Goal: Task Accomplishment & Management: Use online tool/utility

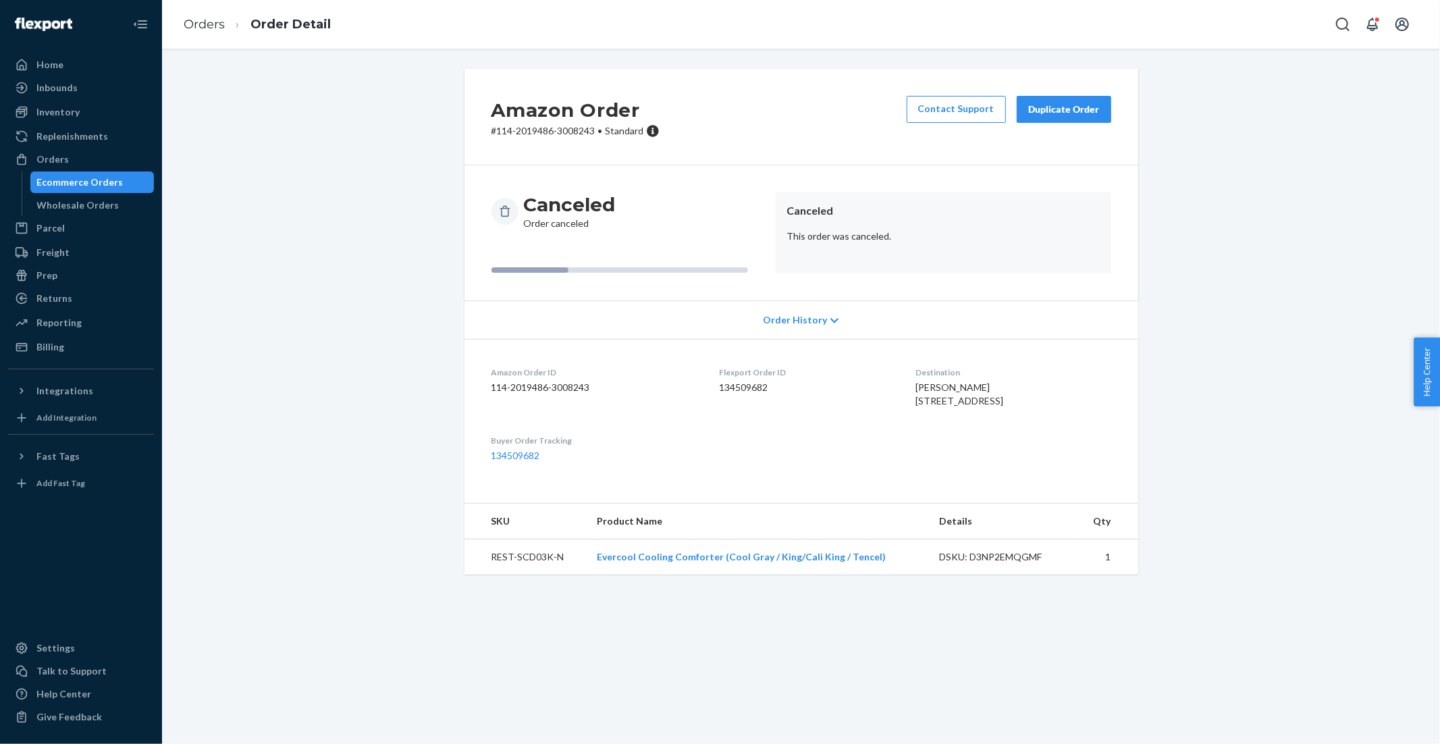
click at [596, 132] on p "# 114-2019486-3008243 • Standard" at bounding box center [576, 131] width 168 height 14
drag, startPoint x: 584, startPoint y: 132, endPoint x: 500, endPoint y: 132, distance: 84.4
click at [500, 132] on p "# 114-2019486-3008243 • Standard" at bounding box center [576, 131] width 168 height 14
click at [499, 130] on p "# 114-2019486-3008243 • Standard" at bounding box center [576, 131] width 168 height 14
drag, startPoint x: 499, startPoint y: 130, endPoint x: 581, endPoint y: 128, distance: 82.4
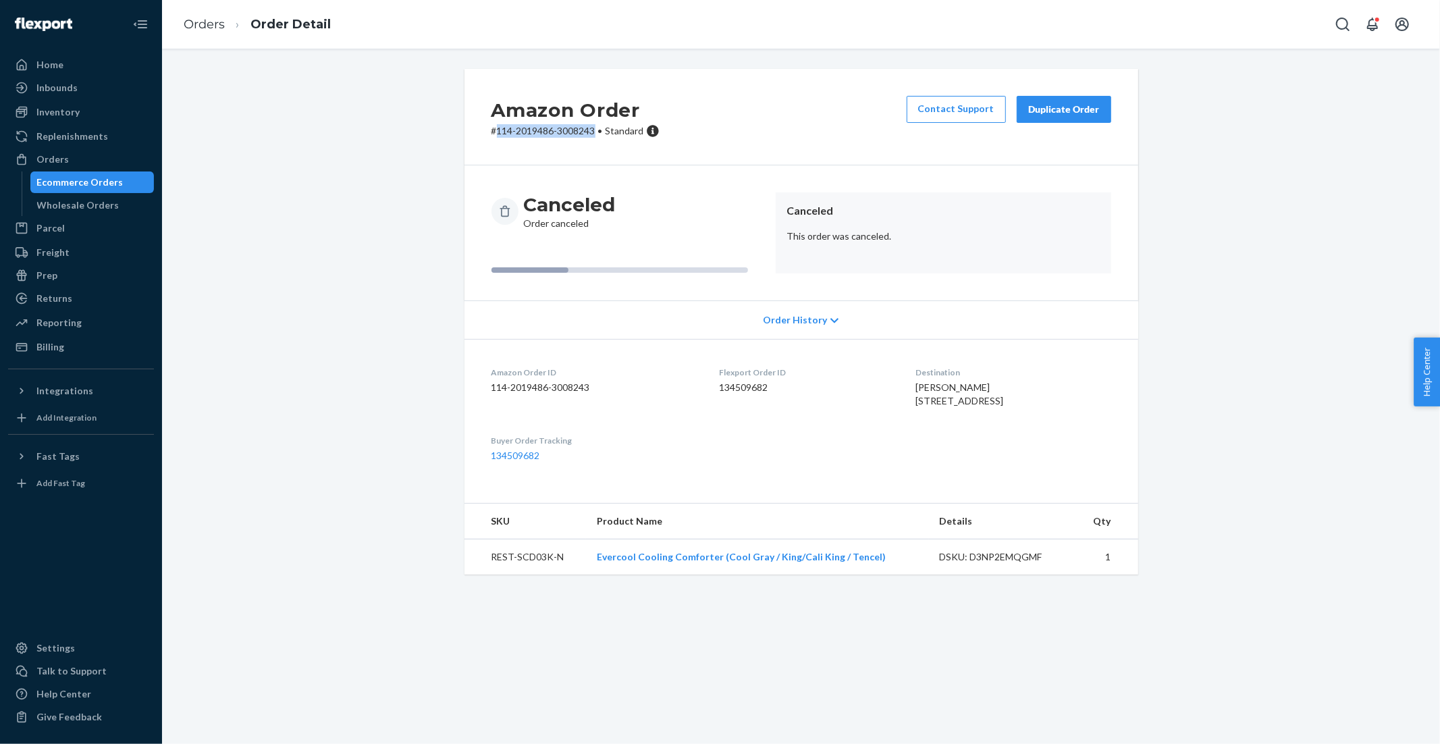
click at [581, 128] on p "# 114-2019486-3008243 • Standard" at bounding box center [576, 131] width 168 height 14
copy p "114-2019486-3008243"
click at [1092, 113] on div "Duplicate Order" at bounding box center [1065, 110] width 72 height 14
click at [922, 387] on dl "Amazon Order ID 114-2019486-3008243 Flexport Order ID 134509682 Destination [PE…" at bounding box center [802, 414] width 674 height 151
drag, startPoint x: 923, startPoint y: 387, endPoint x: 773, endPoint y: 360, distance: 152.3
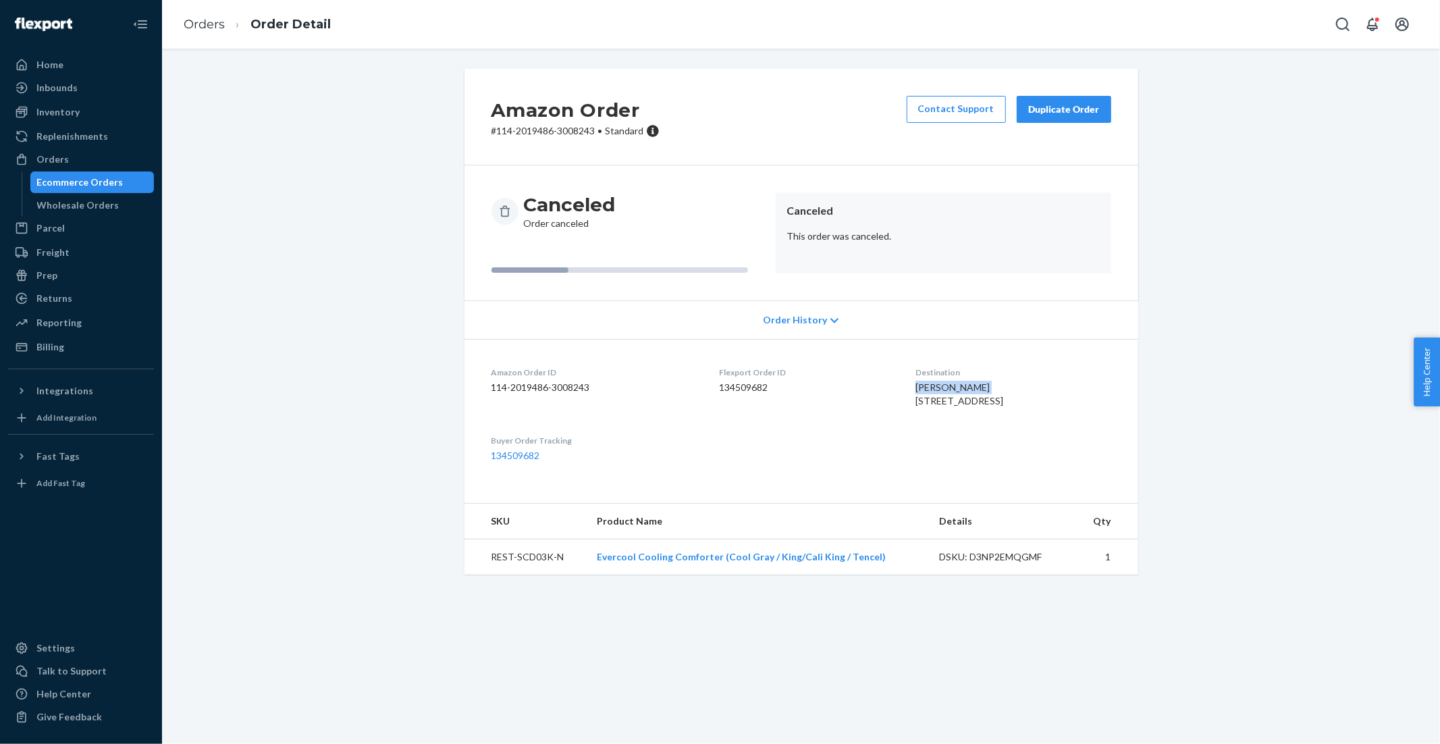
click at [982, 386] on dl "Amazon Order ID 114-2019486-3008243 Flexport Order ID 134509682 Destination [PE…" at bounding box center [802, 414] width 674 height 151
click at [926, 388] on span "[PERSON_NAME] [STREET_ADDRESS]" at bounding box center [960, 394] width 88 height 25
drag, startPoint x: 927, startPoint y: 388, endPoint x: 992, endPoint y: 388, distance: 65.5
click at [993, 388] on div "[PERSON_NAME] [STREET_ADDRESS]" at bounding box center [1014, 394] width 196 height 27
copy span "[PERSON_NAME]"
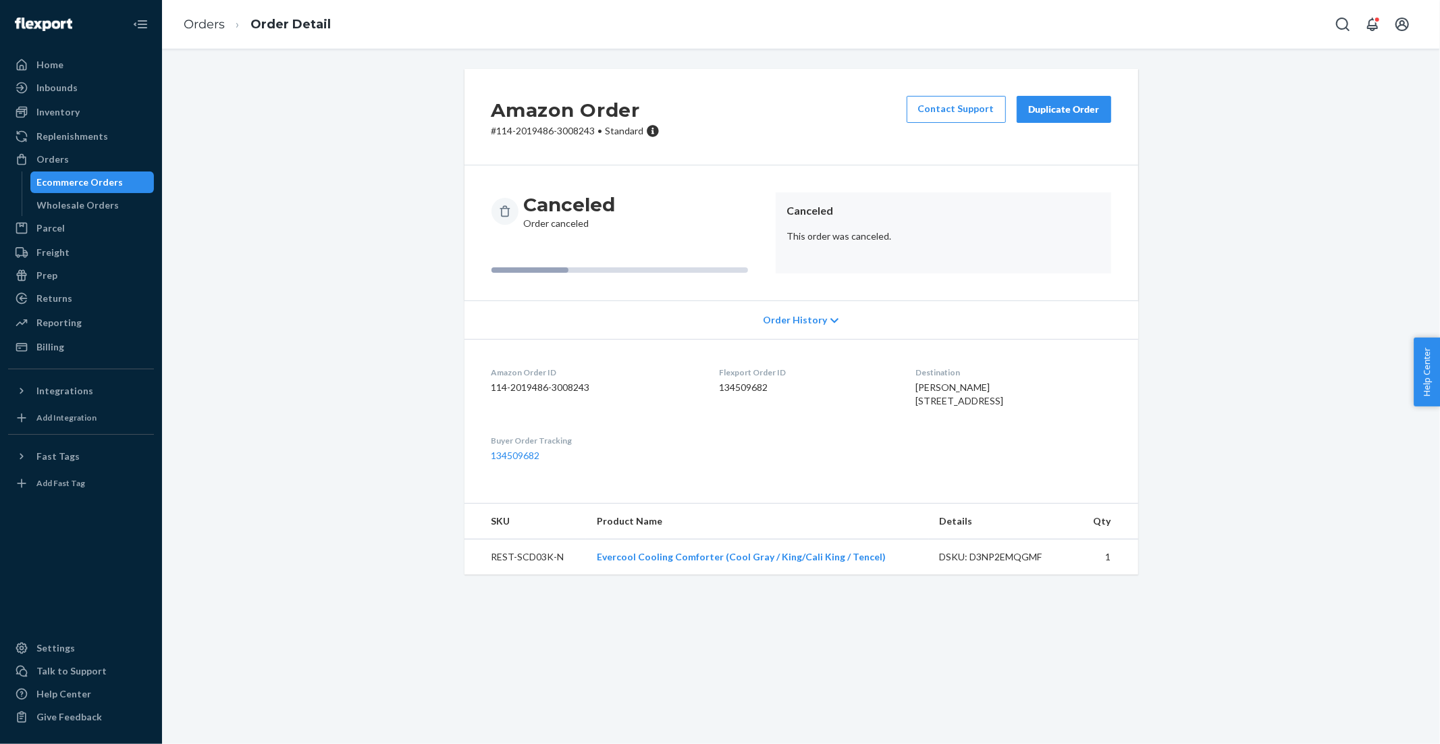
click at [569, 575] on td "REST-SCD03K-N" at bounding box center [526, 558] width 122 height 36
drag, startPoint x: 569, startPoint y: 585, endPoint x: 486, endPoint y: 585, distance: 82.4
click at [487, 575] on td "REST-SCD03K-N" at bounding box center [526, 558] width 122 height 36
copy td "REST-SCD03K-N"
click at [82, 163] on div "Orders" at bounding box center [80, 159] width 143 height 19
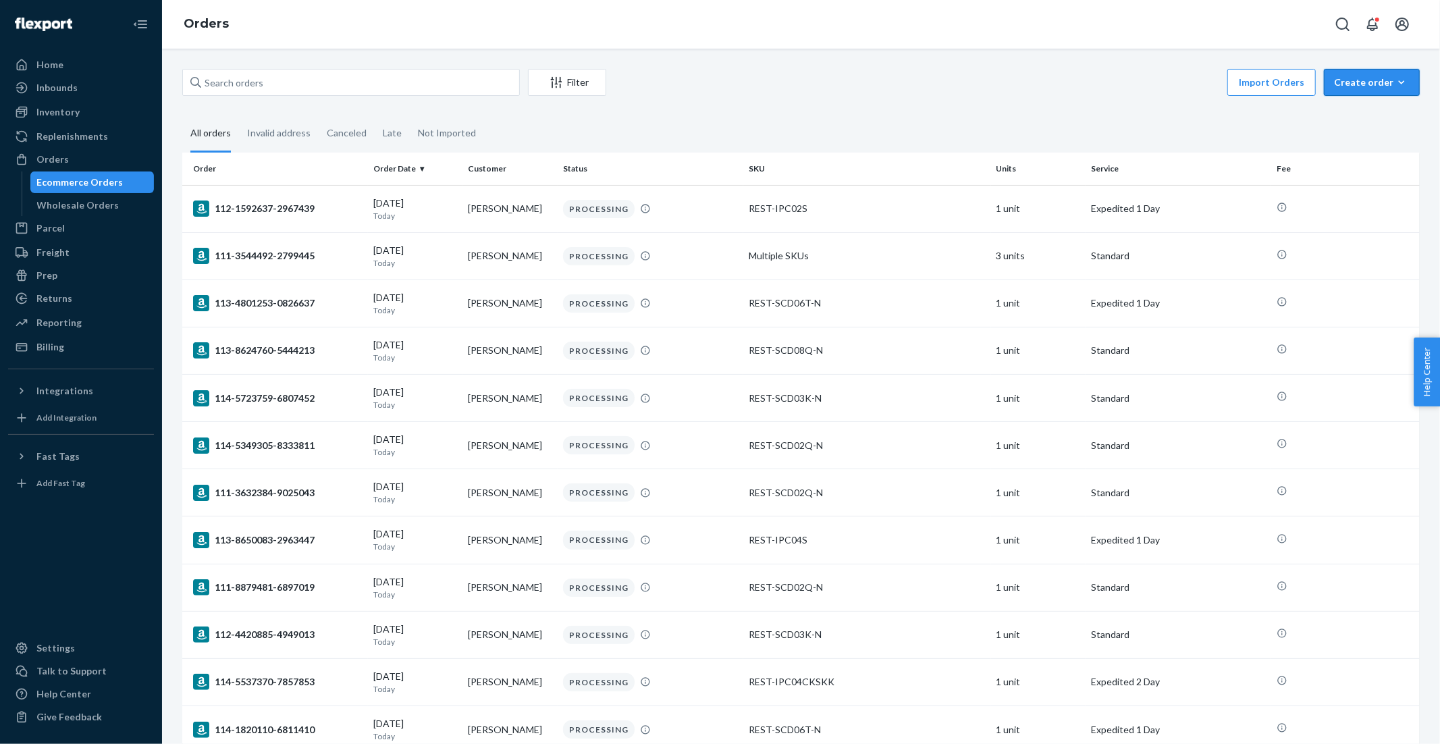
click at [1375, 82] on div "Create order" at bounding box center [1372, 83] width 76 height 14
click at [1385, 114] on span "Ecommerce order" at bounding box center [1380, 114] width 84 height 9
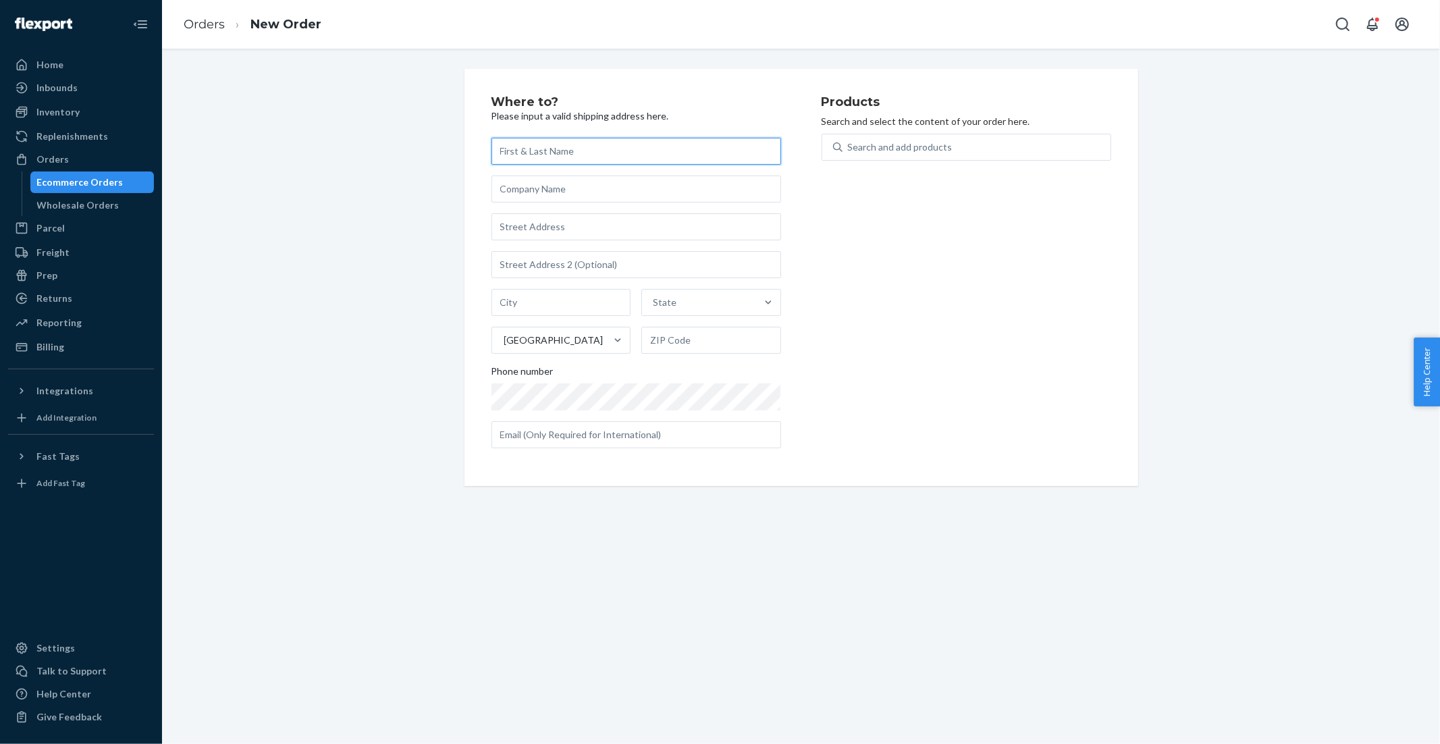
click at [679, 155] on input "text" at bounding box center [637, 151] width 290 height 27
paste input "[PERSON_NAME]"
type input "[PERSON_NAME]"
click at [926, 145] on div "Search and add products" at bounding box center [900, 147] width 105 height 14
click at [850, 145] on input "0 results available. Use Up and Down to choose options, press Enter to select t…" at bounding box center [848, 147] width 1 height 14
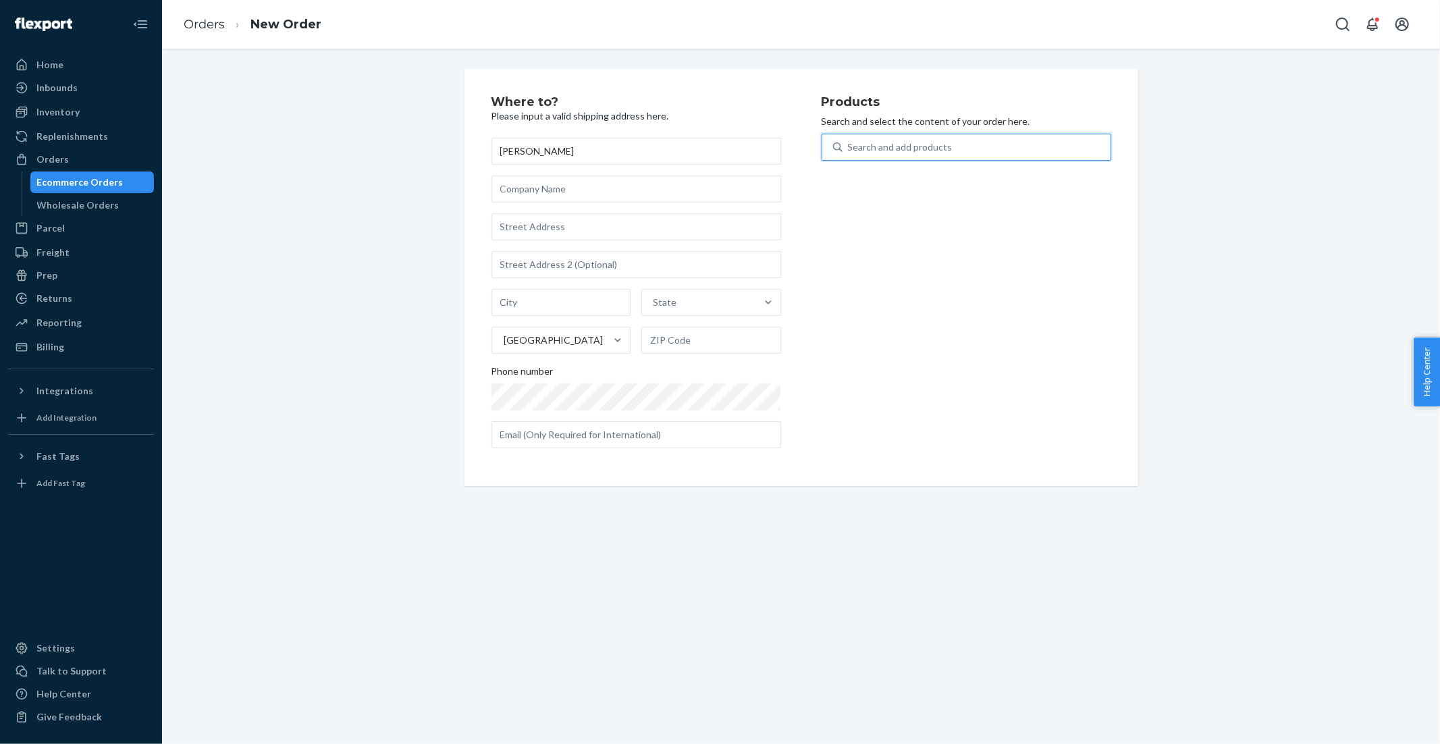
click at [926, 145] on div "Search and add products" at bounding box center [900, 147] width 105 height 14
click at [850, 145] on input "0 results available. Use Up and Down to choose options, press Enter to select t…" at bounding box center [848, 147] width 1 height 14
paste input "REST-SCD03K-N"
type input "REST-SCD03K-N"
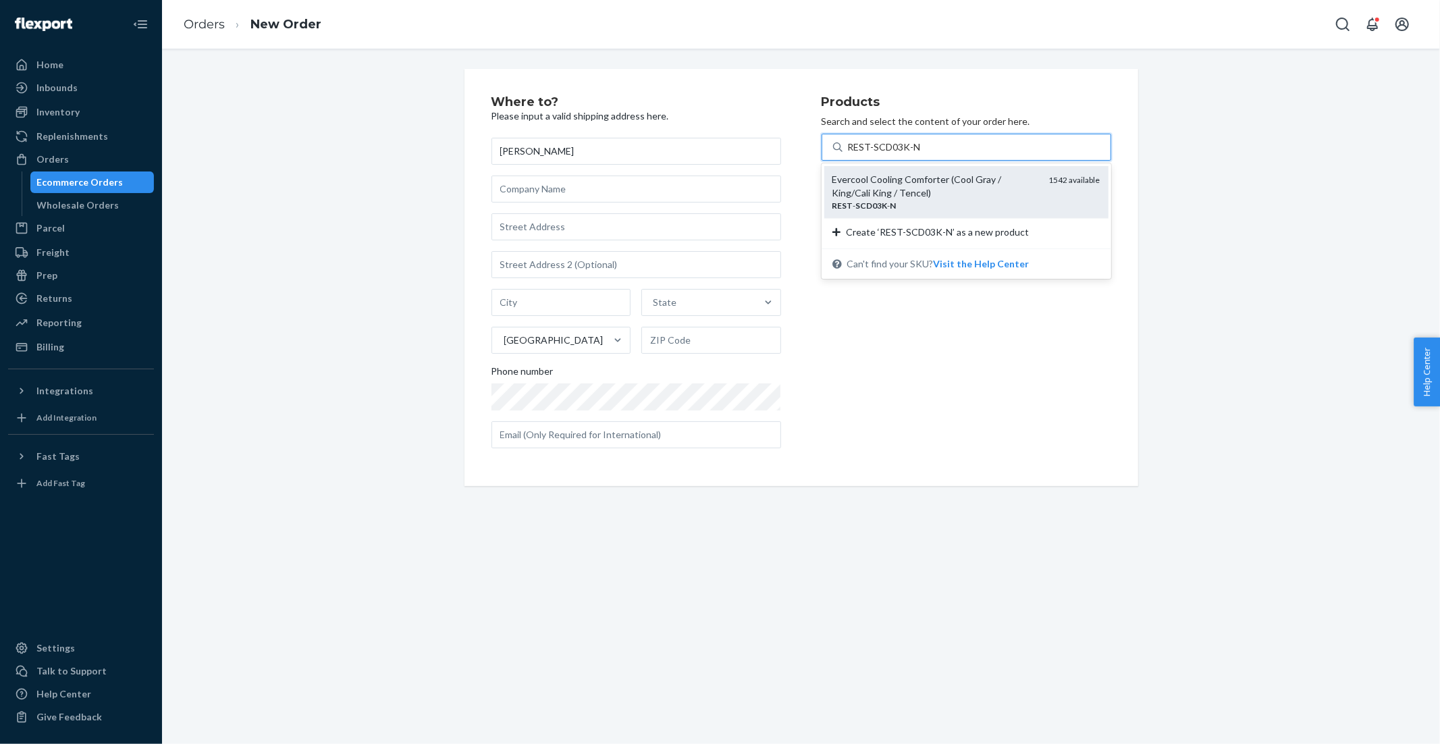
click at [901, 194] on div "Evercool Cooling Comforter (Cool Gray / King/Cali King / Tencel)" at bounding box center [936, 186] width 206 height 27
click at [901, 154] on input "REST-SCD03K-N" at bounding box center [884, 147] width 72 height 14
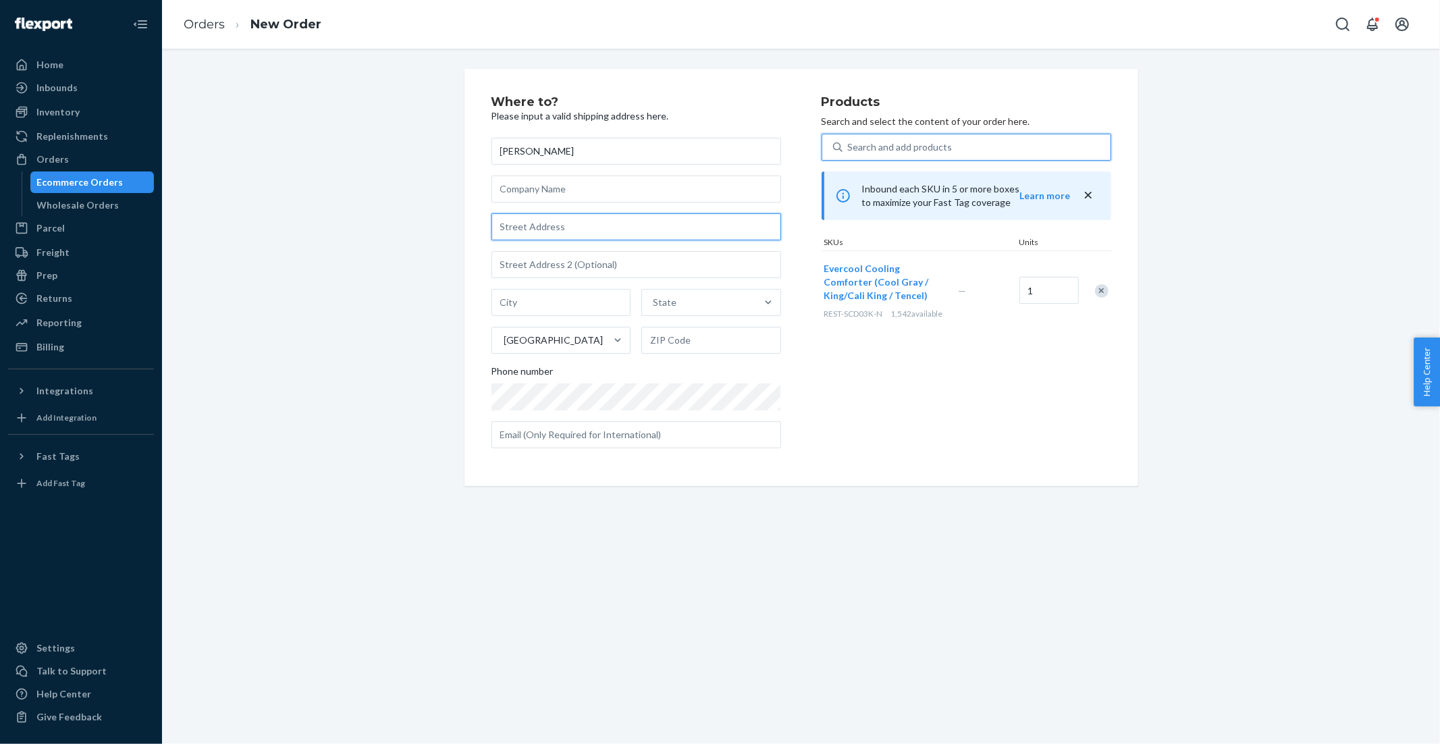
click at [563, 226] on input "text" at bounding box center [637, 226] width 290 height 27
click at [562, 226] on input "text" at bounding box center [637, 226] width 290 height 27
paste input "740 NW 72ND ST MIAMI, FL 33150 US"
type input "740 NW 72ND ST MIAMI, FL 33150 US"
type input "Miami"
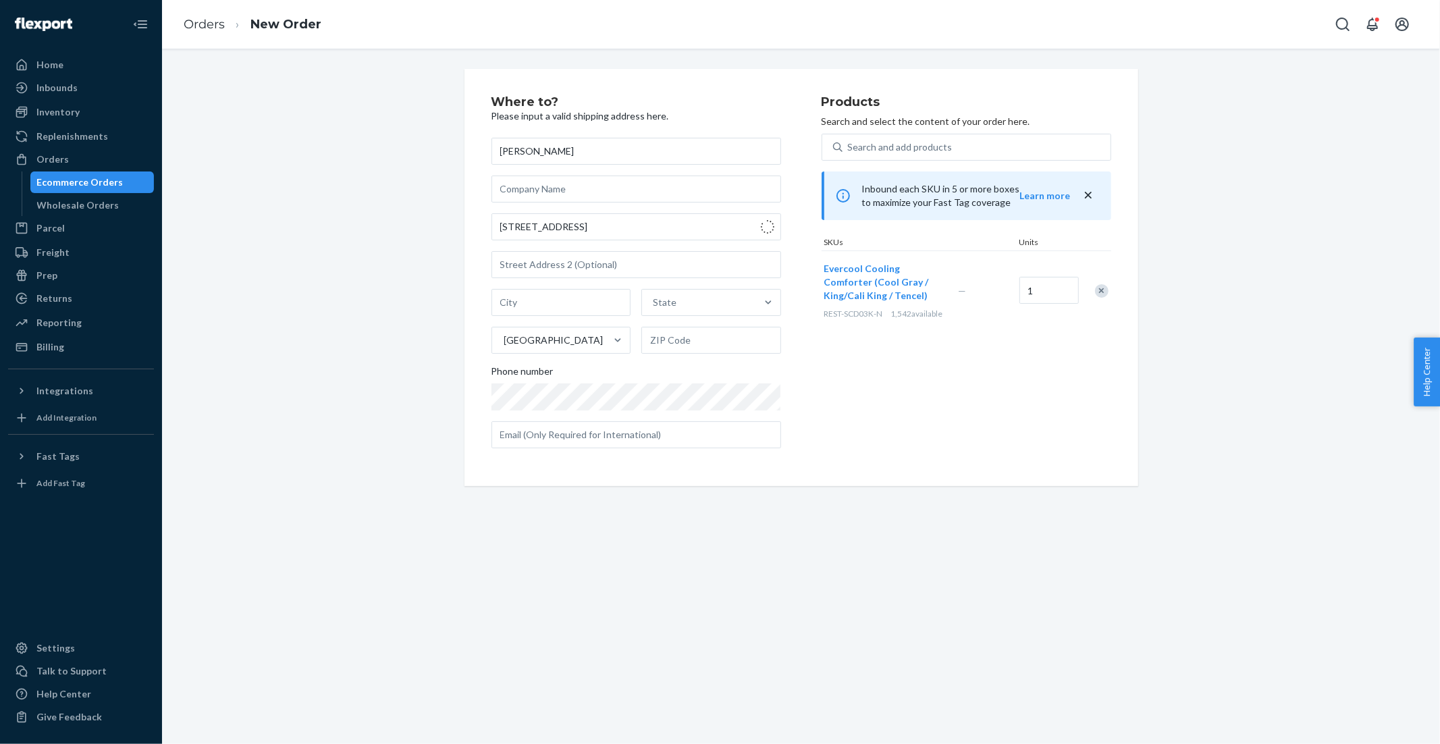
type input "33150"
type input "740 NW 72nd St"
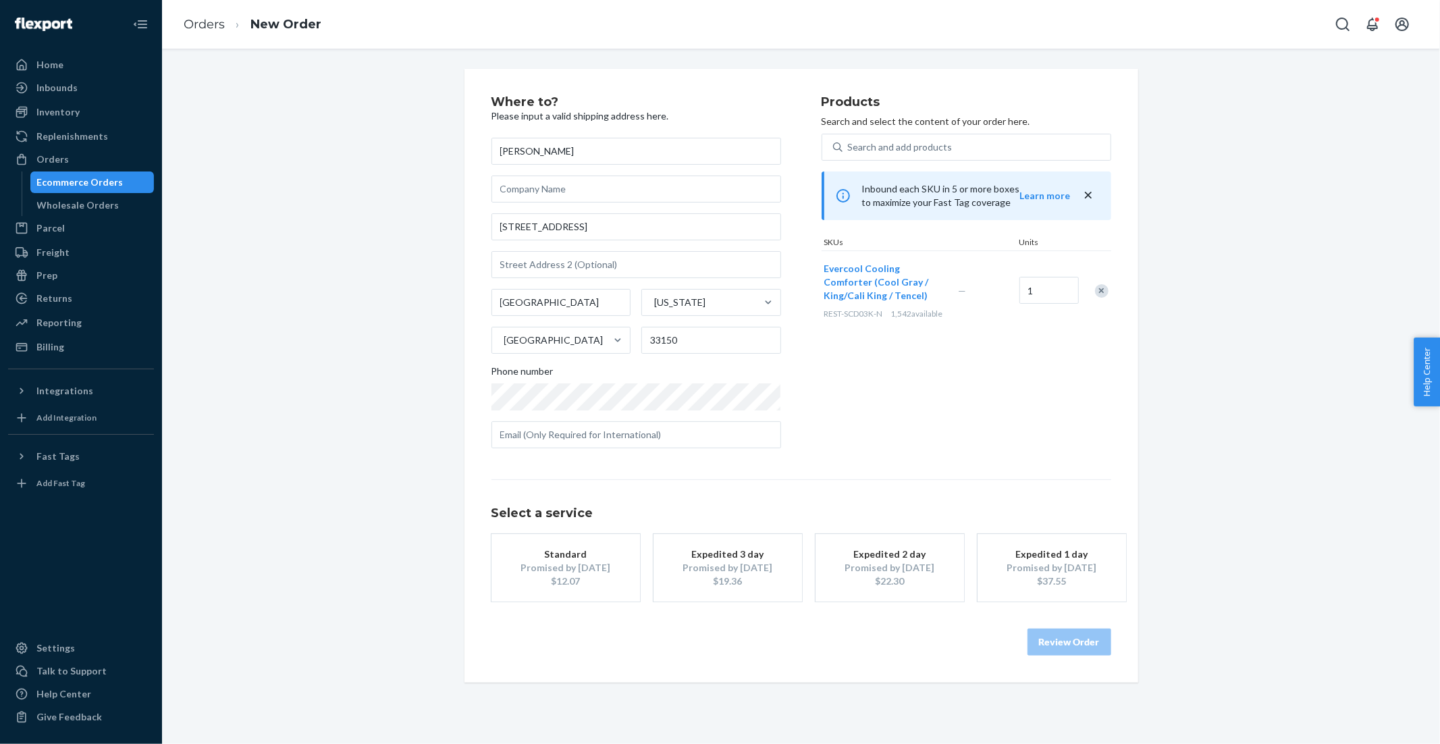
click at [1044, 586] on div "$37.55" at bounding box center [1052, 582] width 108 height 14
click at [1077, 648] on button "Review Order" at bounding box center [1070, 642] width 84 height 27
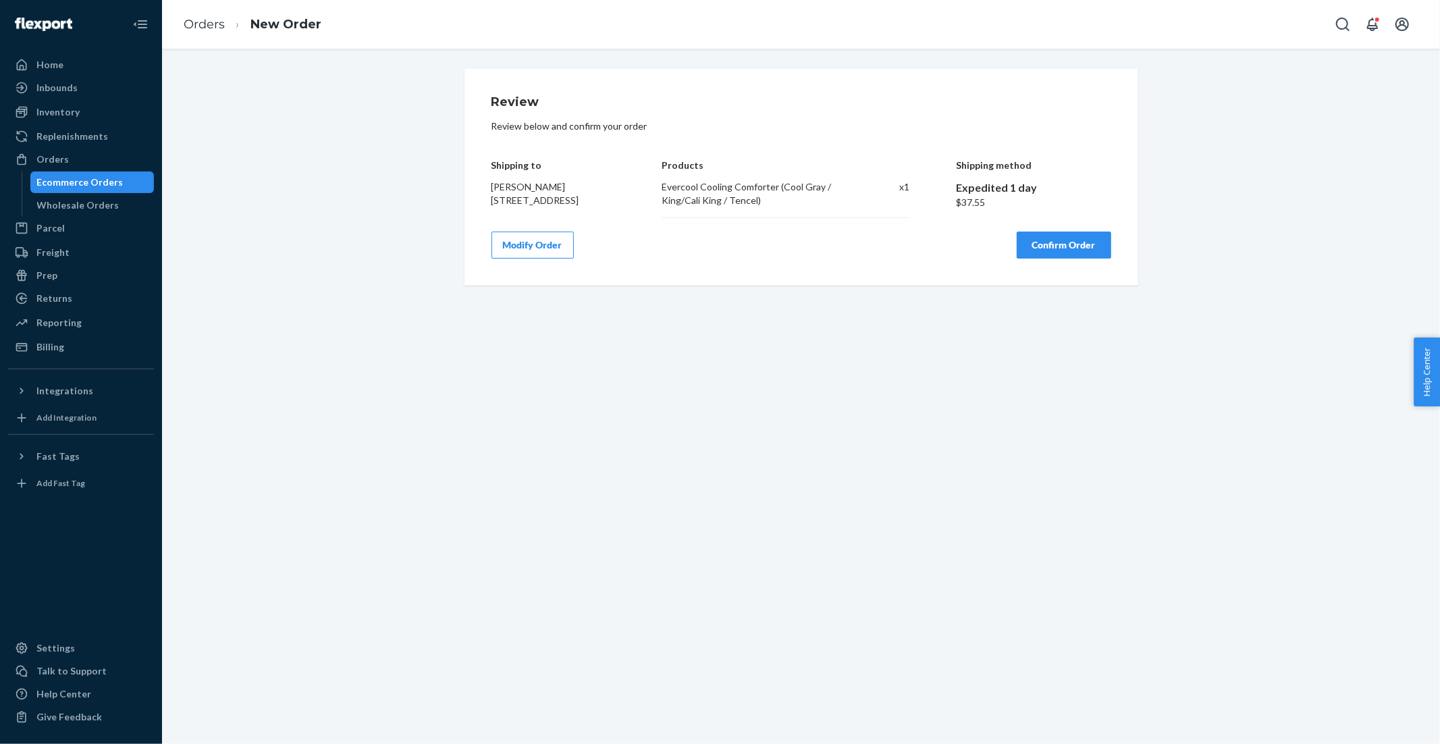
click at [530, 246] on button "Modify Order" at bounding box center [533, 245] width 82 height 27
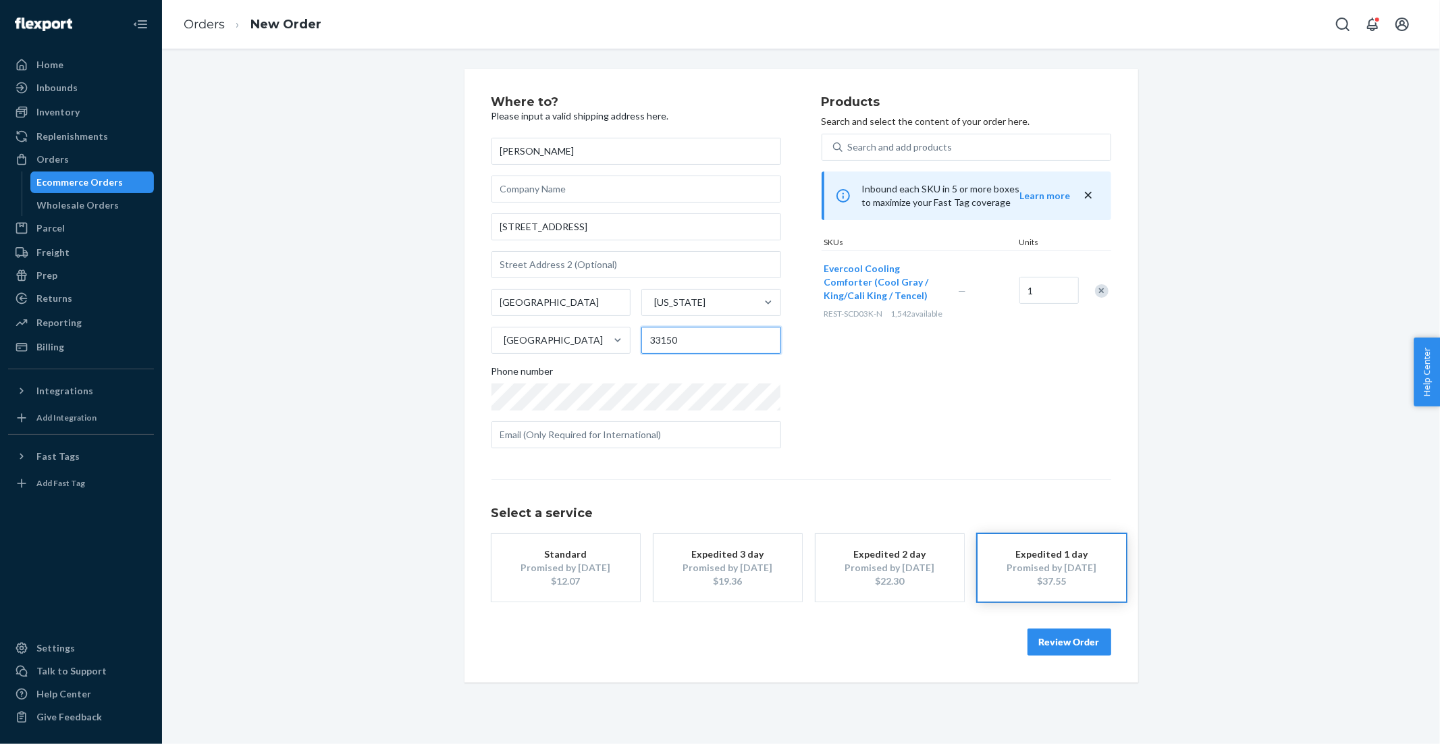
click at [707, 342] on input "33150" at bounding box center [712, 340] width 140 height 27
type input "33014"
click at [955, 418] on div "Products Search and select the content of your order here. Search and add produ…" at bounding box center [967, 277] width 290 height 363
drag, startPoint x: 686, startPoint y: 339, endPoint x: 649, endPoint y: 340, distance: 37.2
click at [649, 340] on input "33014" at bounding box center [712, 340] width 140 height 27
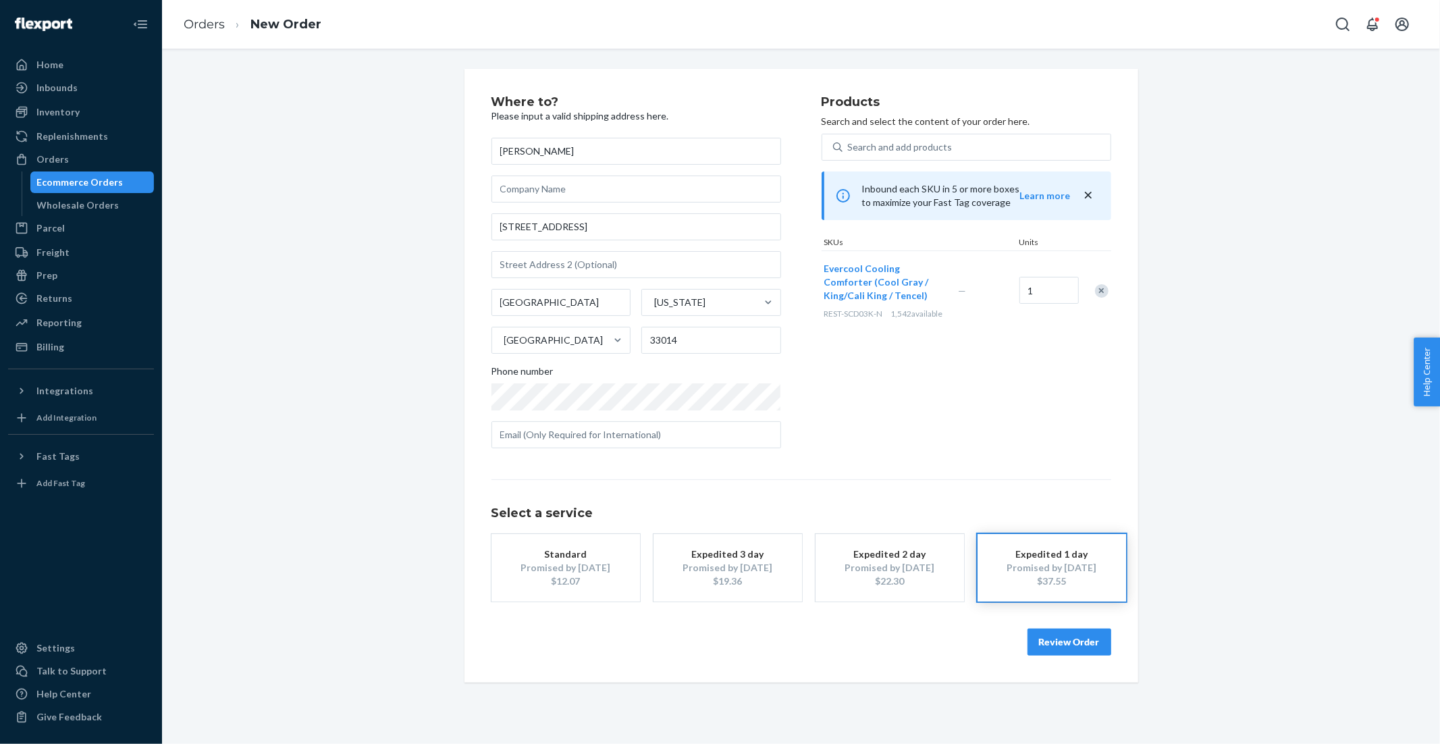
click at [1070, 646] on button "Review Order" at bounding box center [1070, 642] width 84 height 27
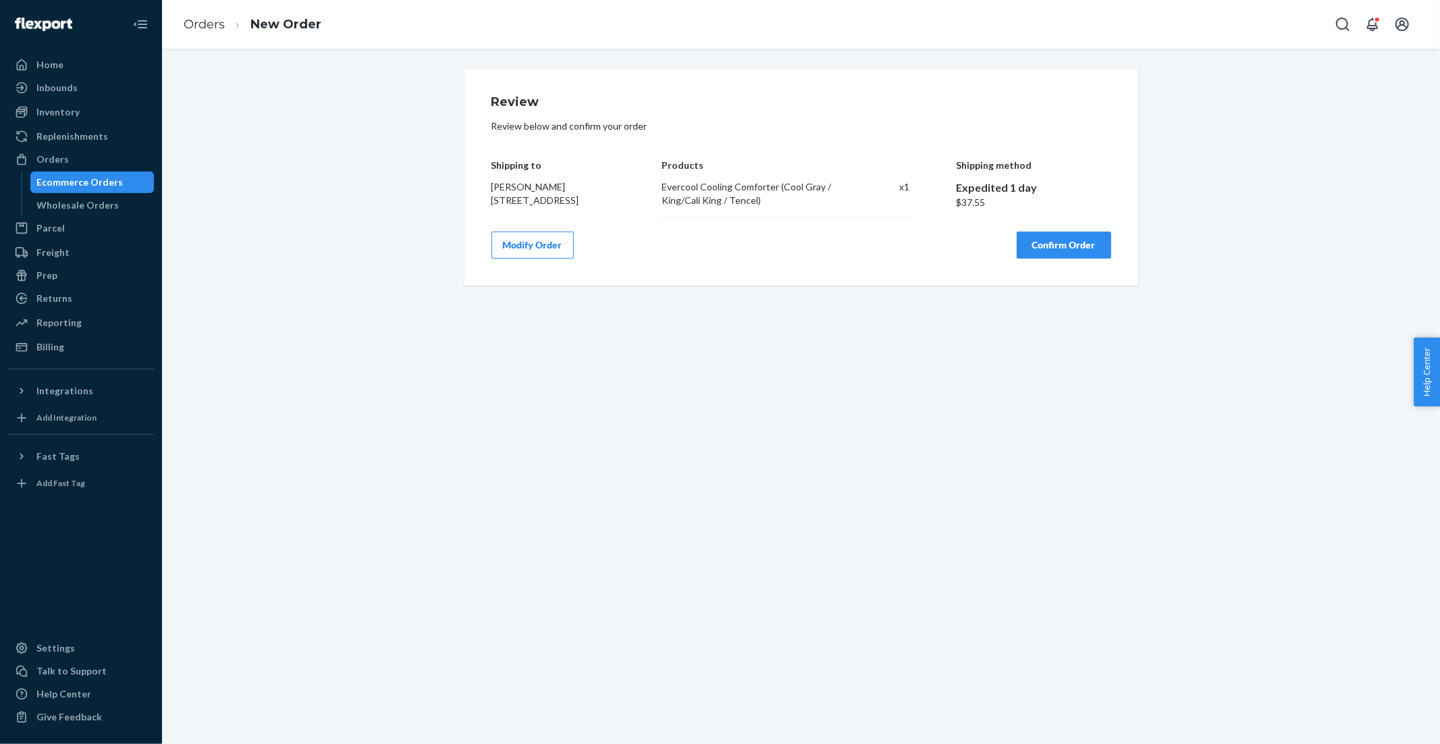
click at [1087, 251] on button "Confirm Order" at bounding box center [1064, 245] width 95 height 27
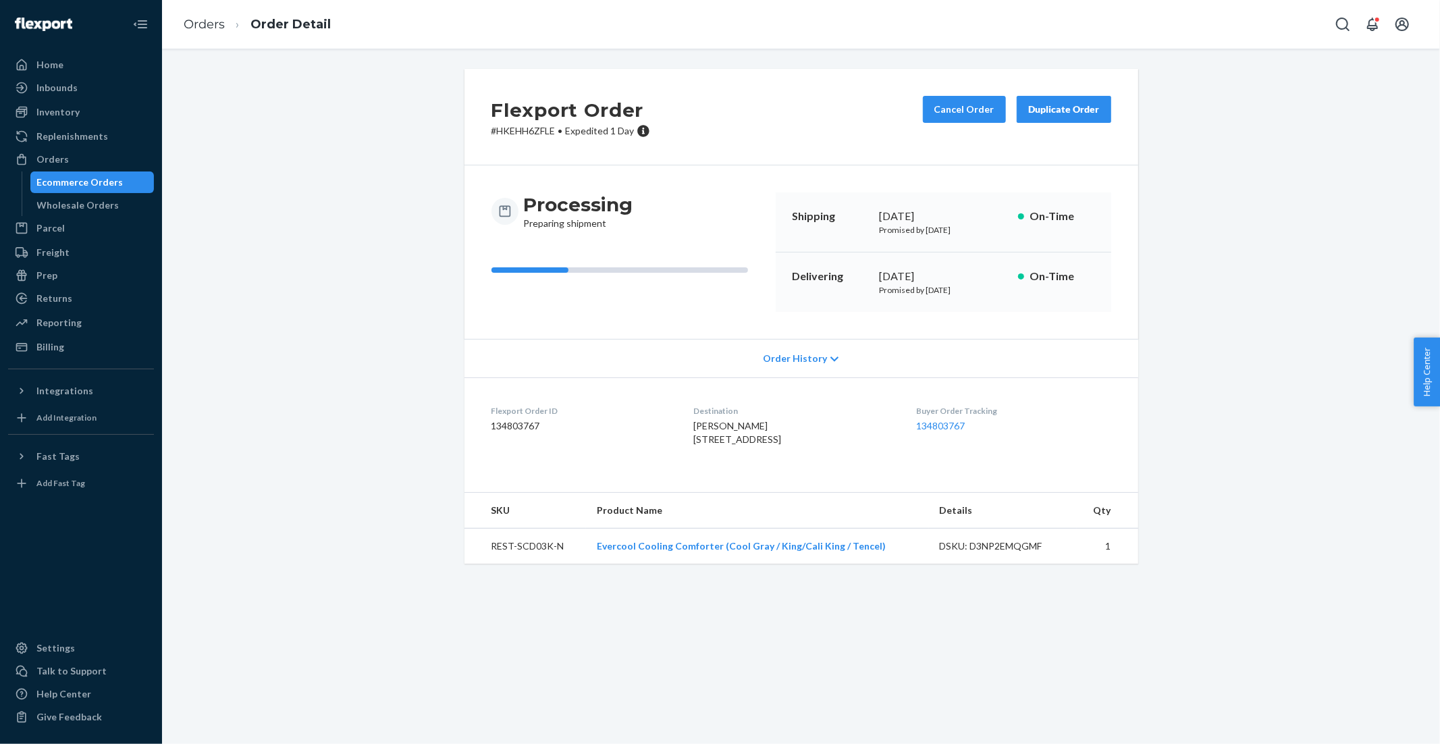
click at [487, 565] on td "REST-SCD03K-N" at bounding box center [526, 547] width 122 height 36
drag, startPoint x: 492, startPoint y: 572, endPoint x: 540, endPoint y: 578, distance: 48.3
click at [541, 565] on td "REST-SCD03K-N" at bounding box center [526, 547] width 122 height 36
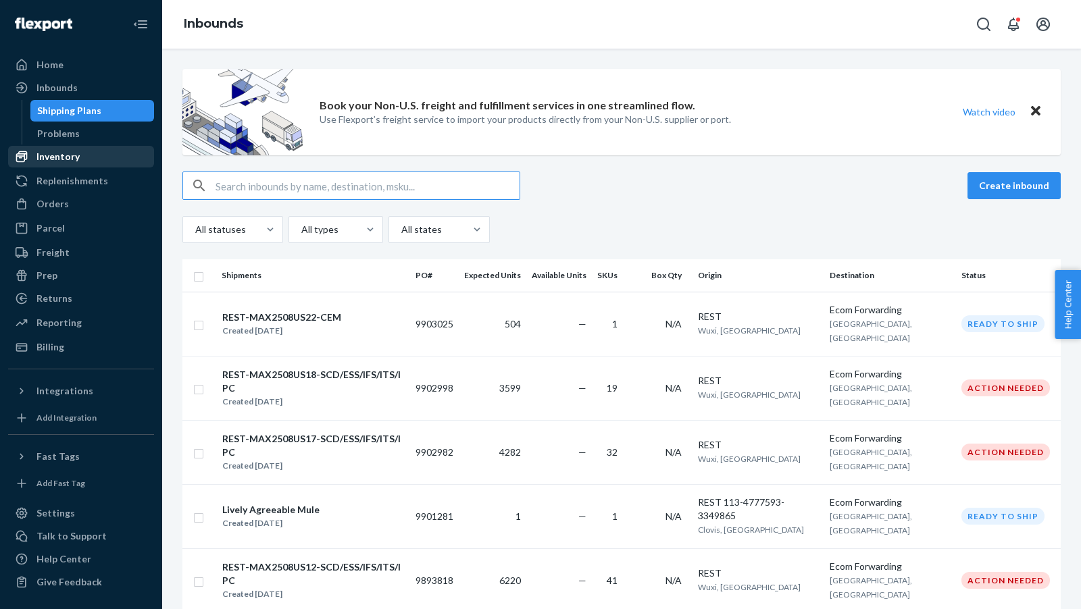
click at [68, 158] on div "Inventory" at bounding box center [57, 157] width 43 height 14
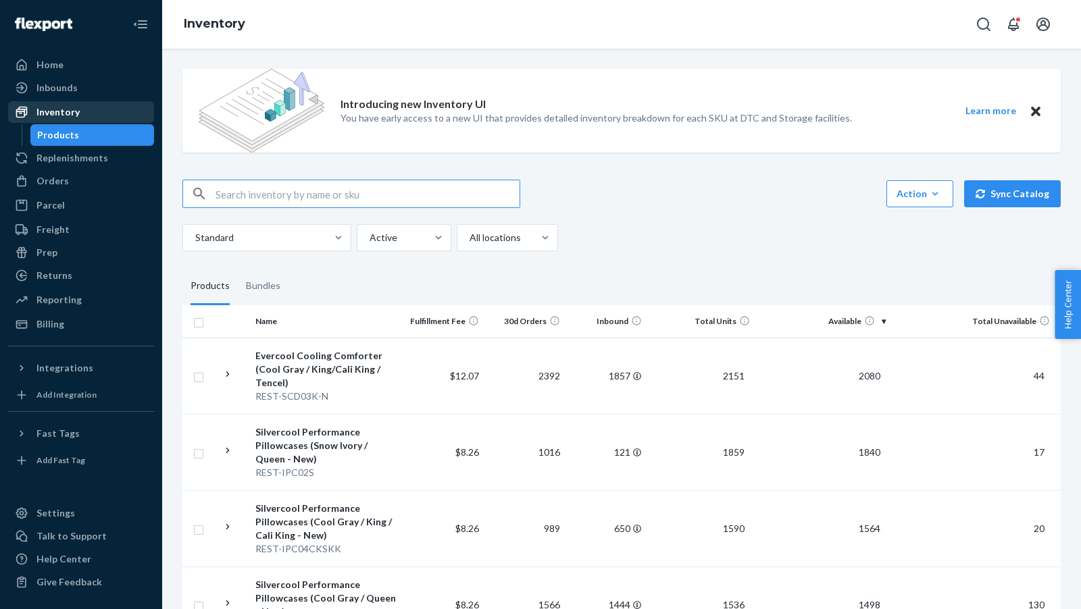
click at [61, 109] on div "Inventory" at bounding box center [57, 112] width 43 height 14
drag, startPoint x: 308, startPoint y: 182, endPoint x: 307, endPoint y: 189, distance: 7.5
click at [307, 182] on input "text" at bounding box center [367, 193] width 304 height 27
click at [316, 197] on input "text" at bounding box center [367, 193] width 304 height 27
paste input "REST-IFS04TXL"
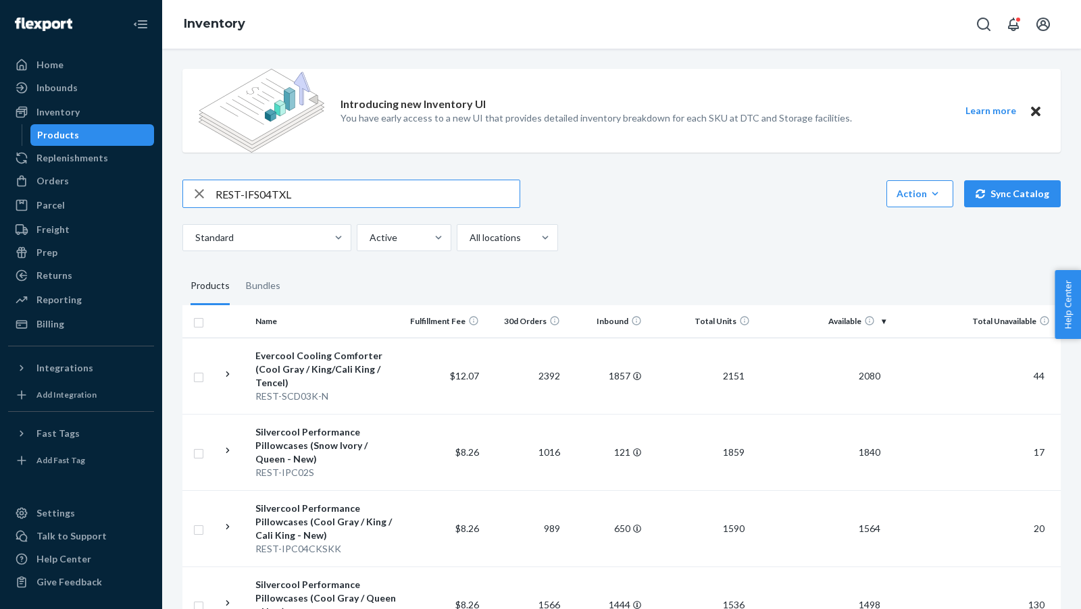
type input "REST-IFS04TXL"
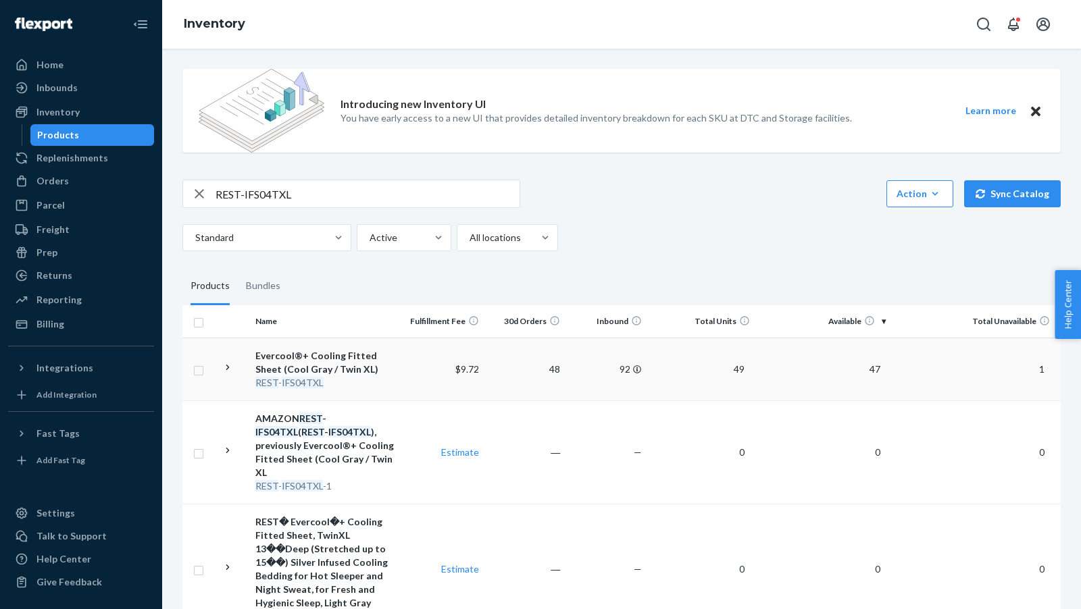
click at [875, 370] on span "47" at bounding box center [875, 368] width 22 height 11
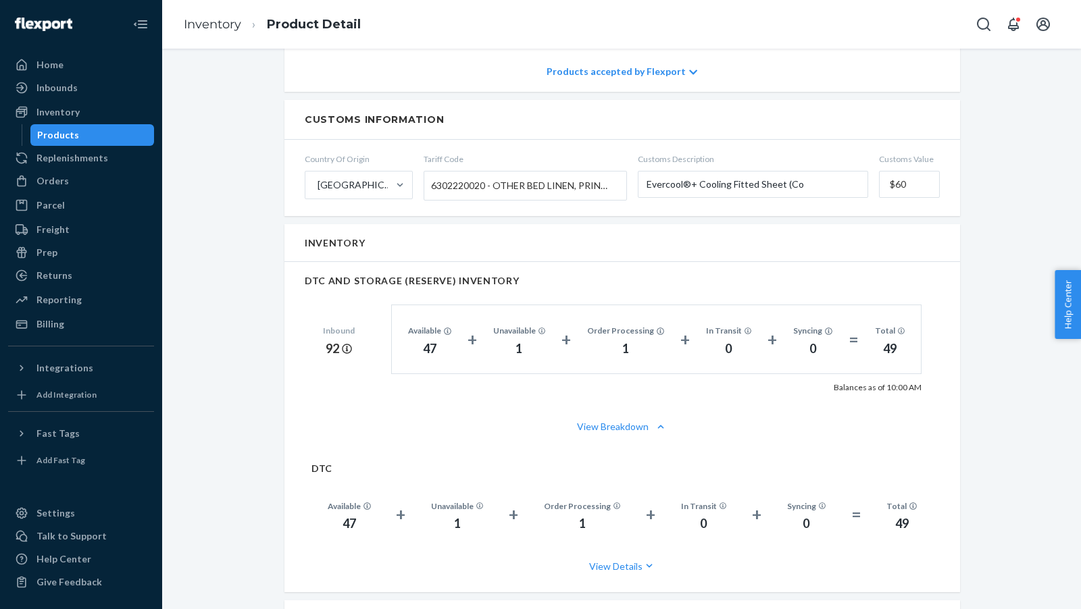
scroll to position [800, 0]
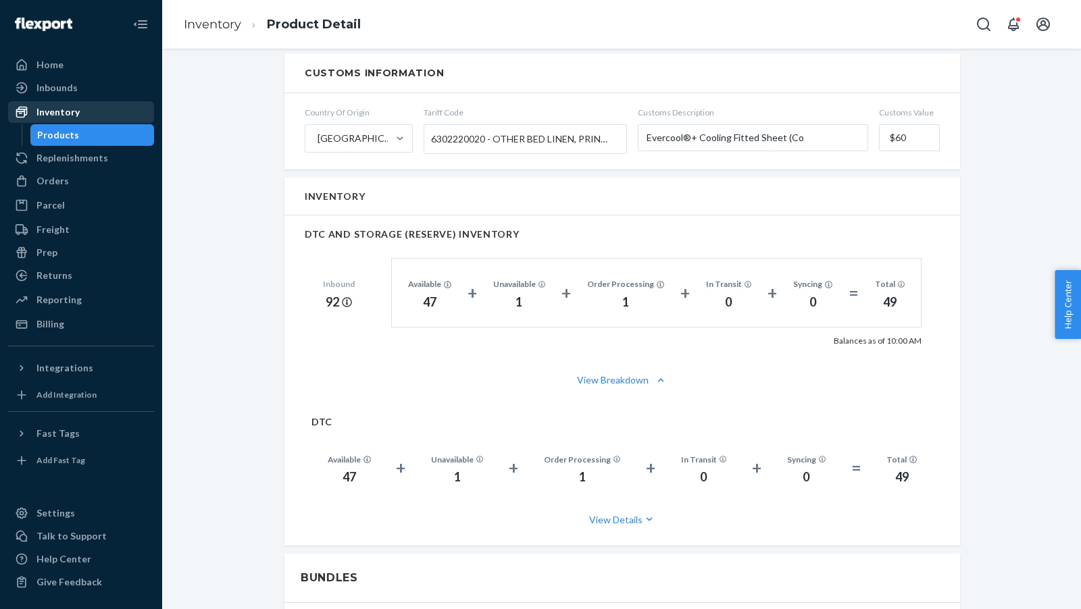
click at [47, 115] on div "Inventory" at bounding box center [57, 112] width 43 height 14
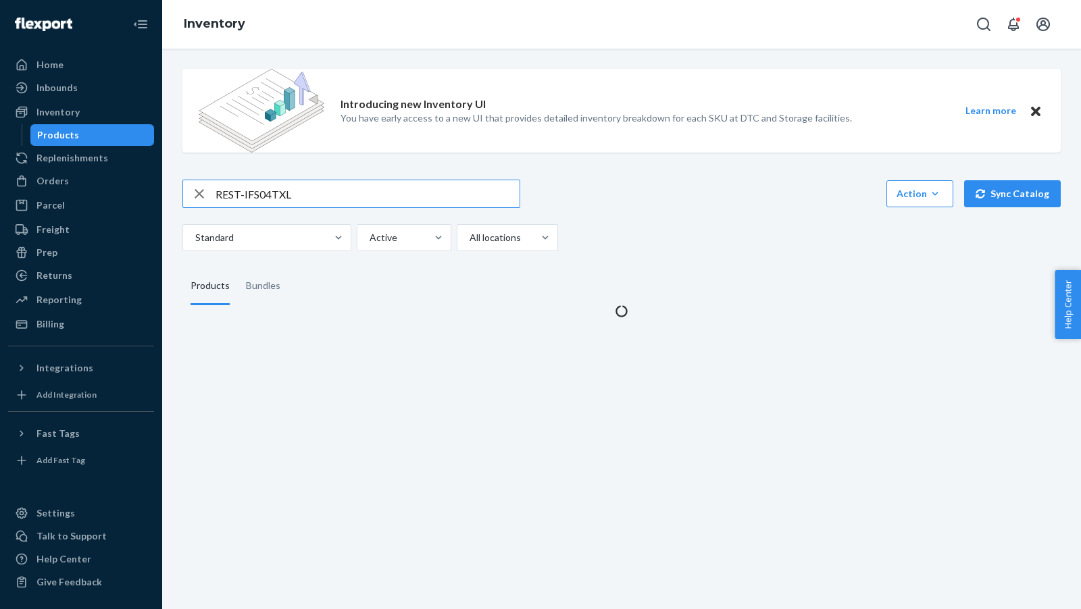
click at [340, 190] on input "REST-IFS04TXL" at bounding box center [367, 193] width 304 height 27
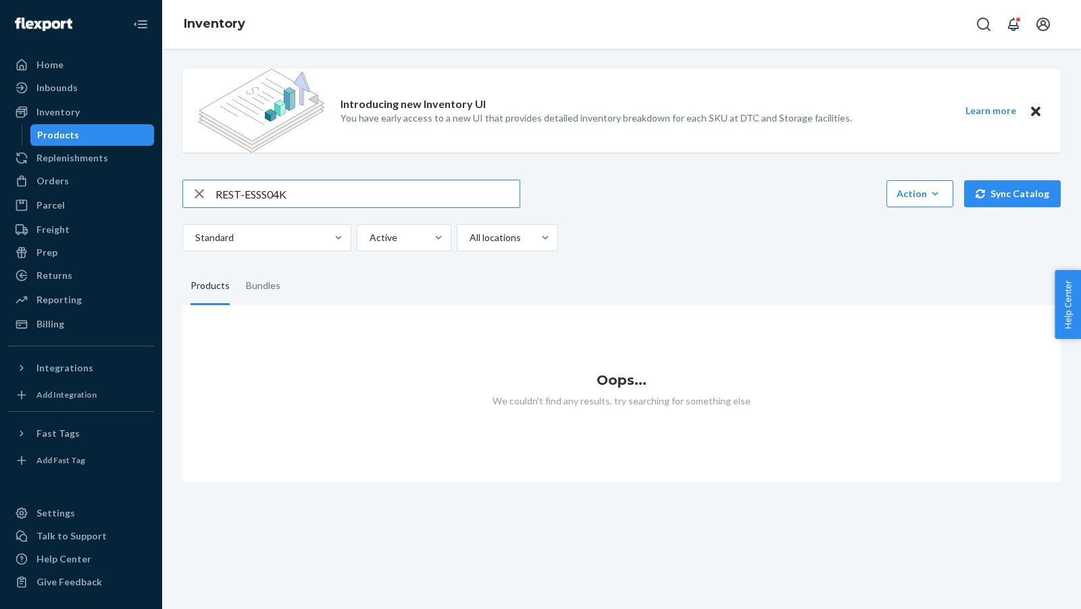
type input "REST-ESSS04K"
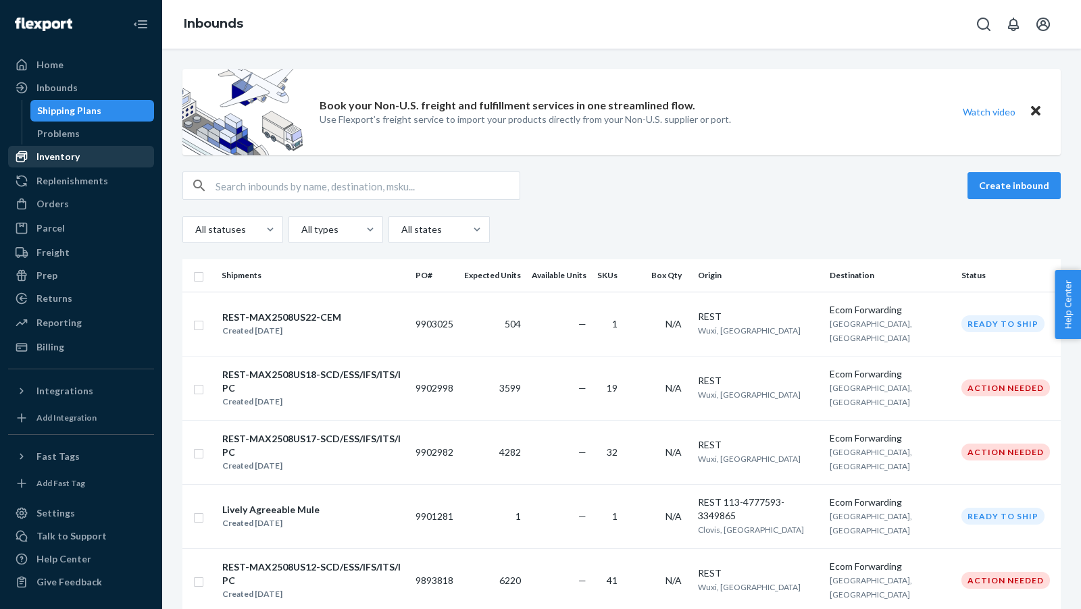
click at [68, 163] on div "Inventory" at bounding box center [80, 156] width 143 height 19
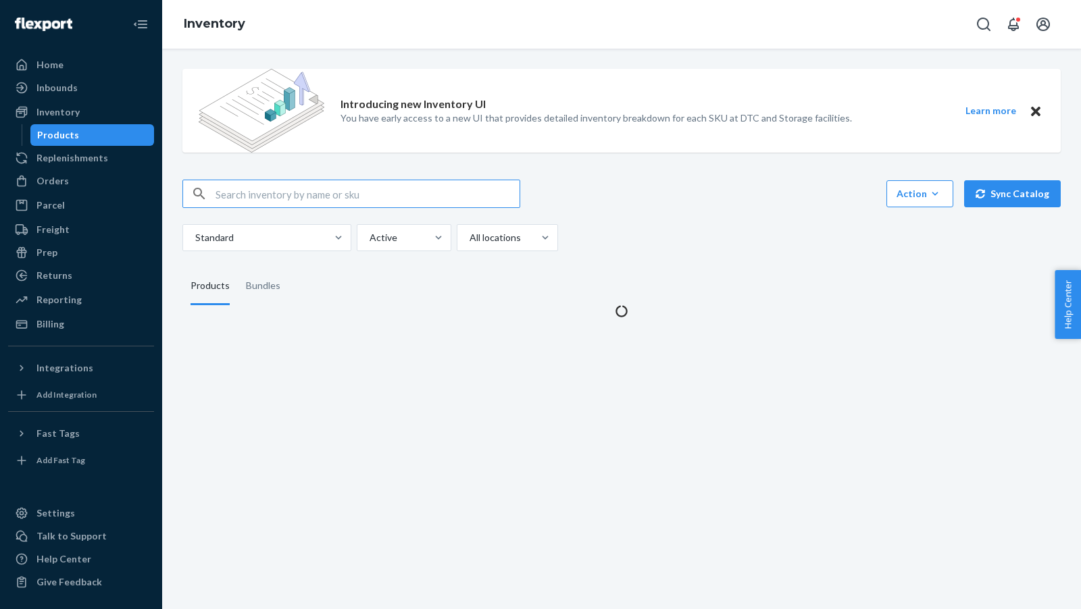
click at [306, 195] on input "text" at bounding box center [367, 193] width 304 height 27
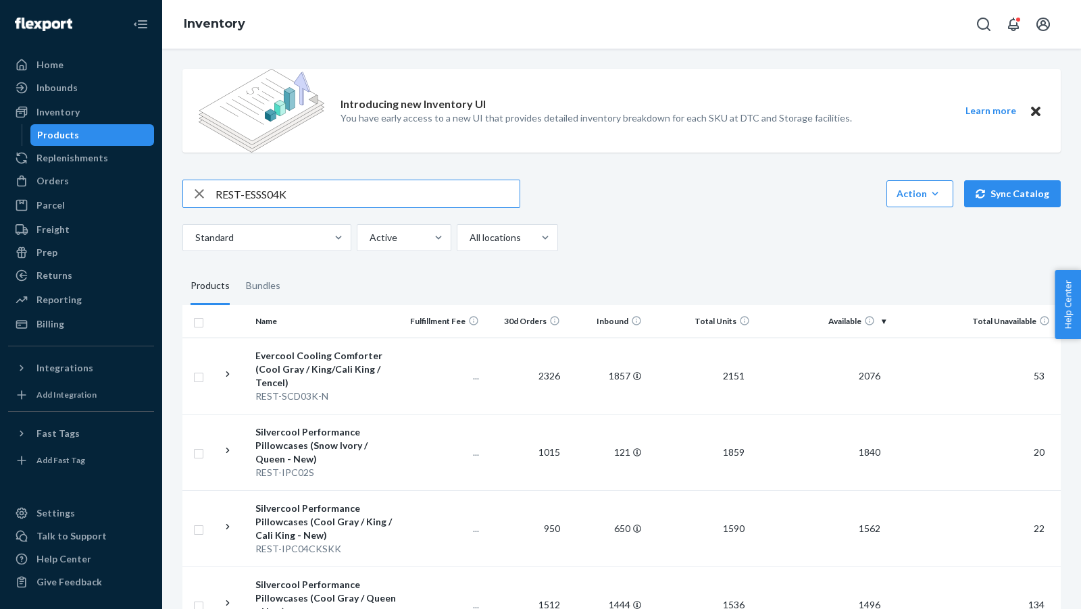
type input "REST-ESSS04K"
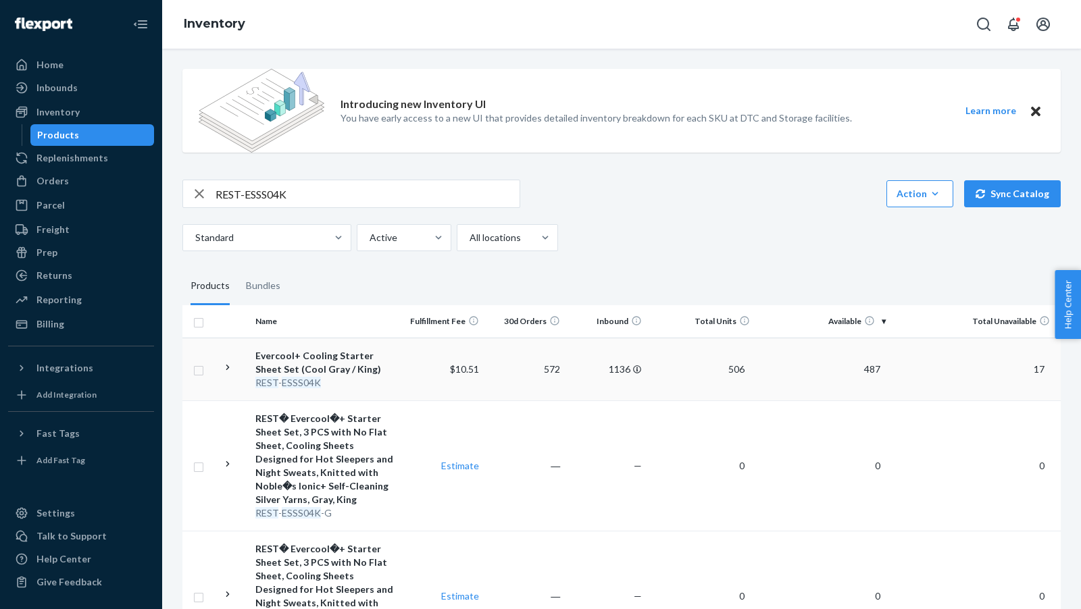
click at [873, 369] on span "487" at bounding box center [871, 368] width 27 height 11
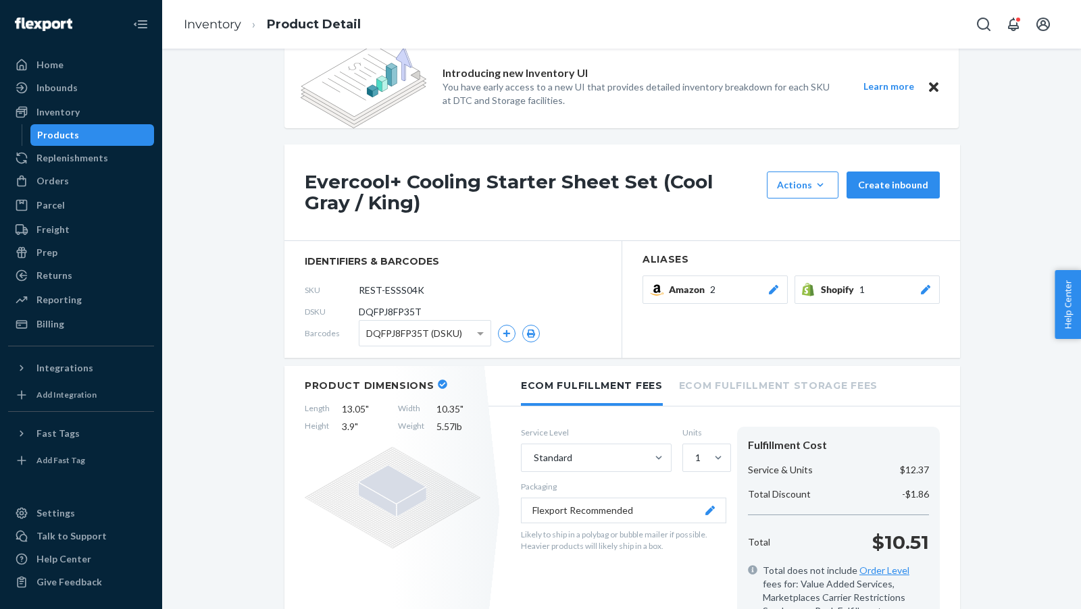
scroll to position [3, 0]
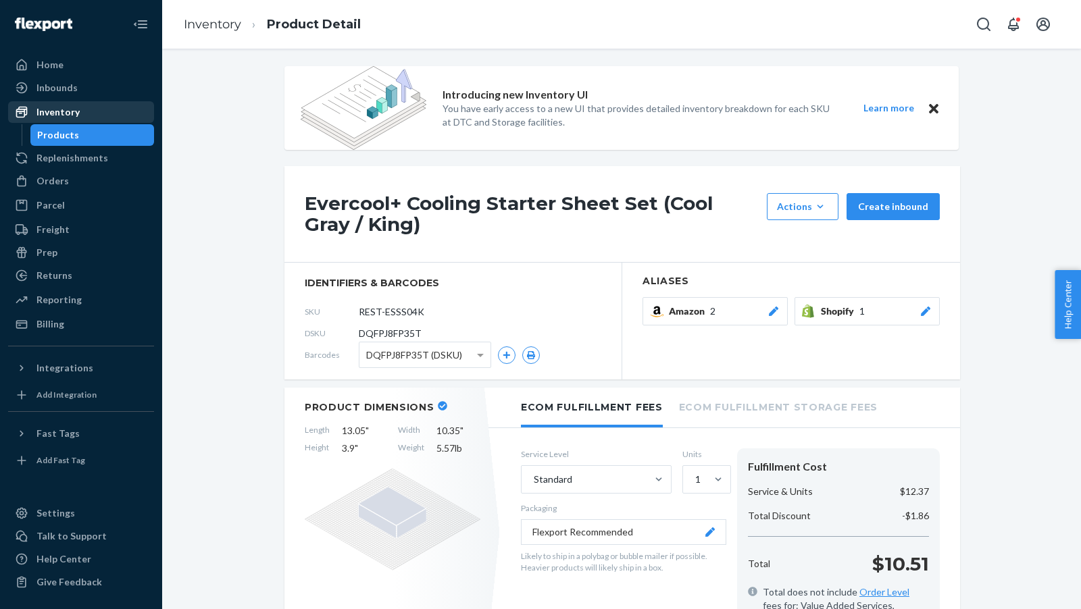
click at [59, 117] on div "Inventory" at bounding box center [57, 112] width 43 height 14
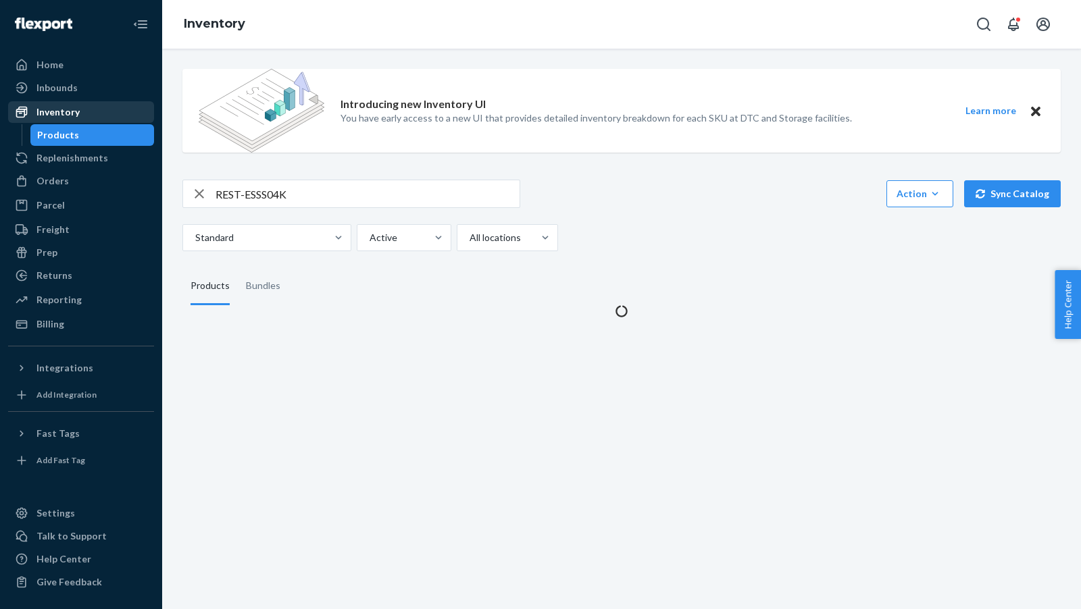
click at [59, 117] on div "Inventory" at bounding box center [57, 112] width 43 height 14
click at [328, 199] on input "REST-ESSS04K" at bounding box center [367, 193] width 304 height 27
click at [327, 199] on input "REST-ESSS04K" at bounding box center [367, 193] width 304 height 27
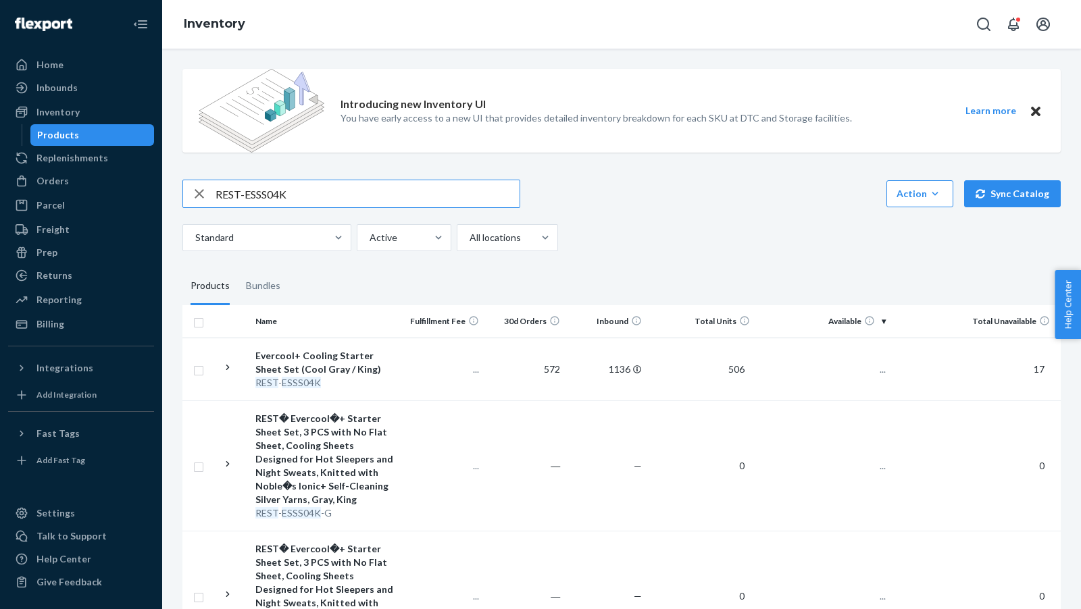
paste input "REST-SCD02Q"
type input "REST-SCD02Q"
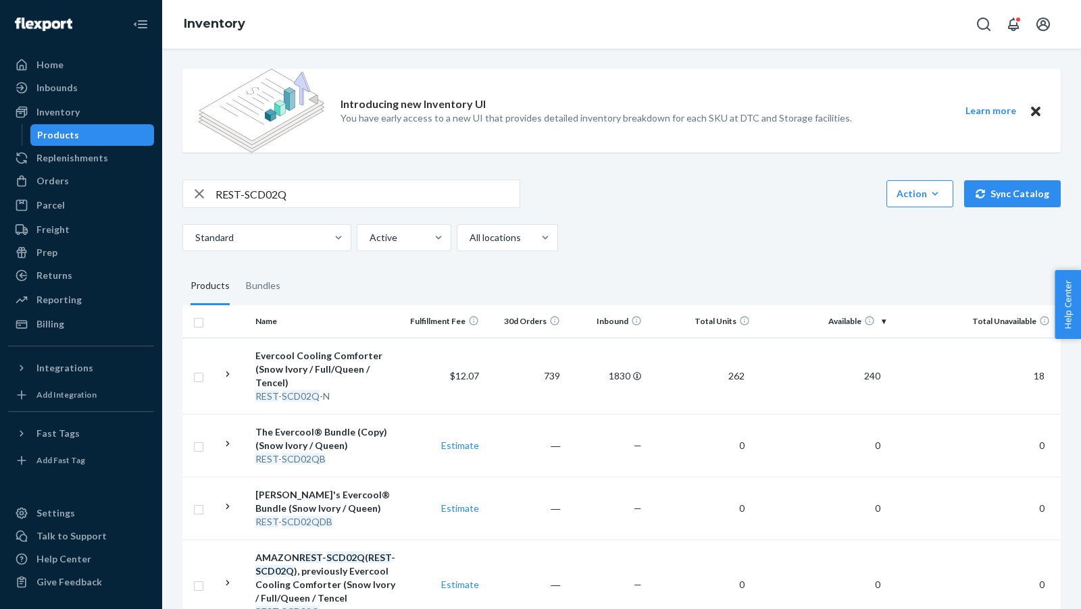
click at [874, 376] on span "240" at bounding box center [871, 375] width 27 height 11
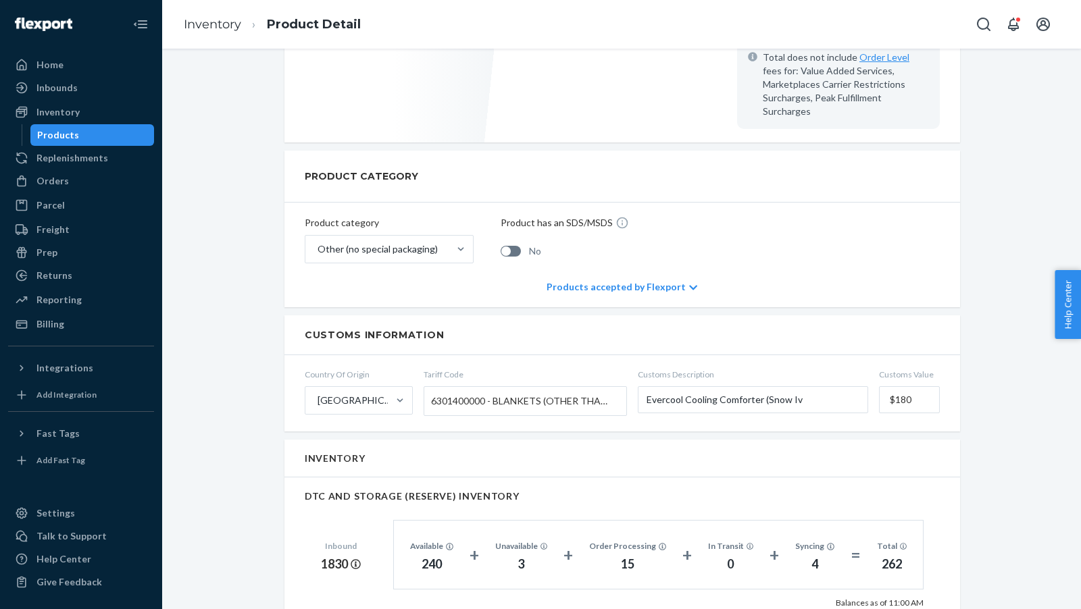
scroll to position [841, 0]
